Goal: Task Accomplishment & Management: Complete application form

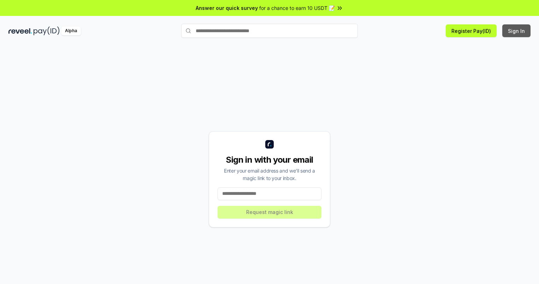
click at [517, 31] on button "Sign In" at bounding box center [516, 30] width 28 height 13
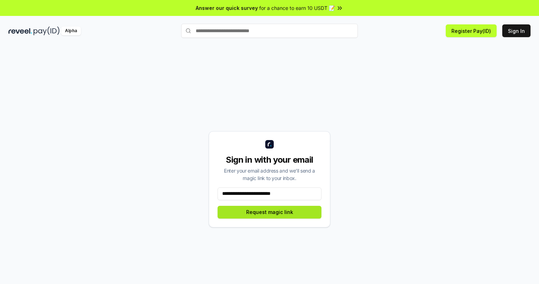
type input "**********"
click at [269, 212] on button "Request magic link" at bounding box center [270, 212] width 104 height 13
